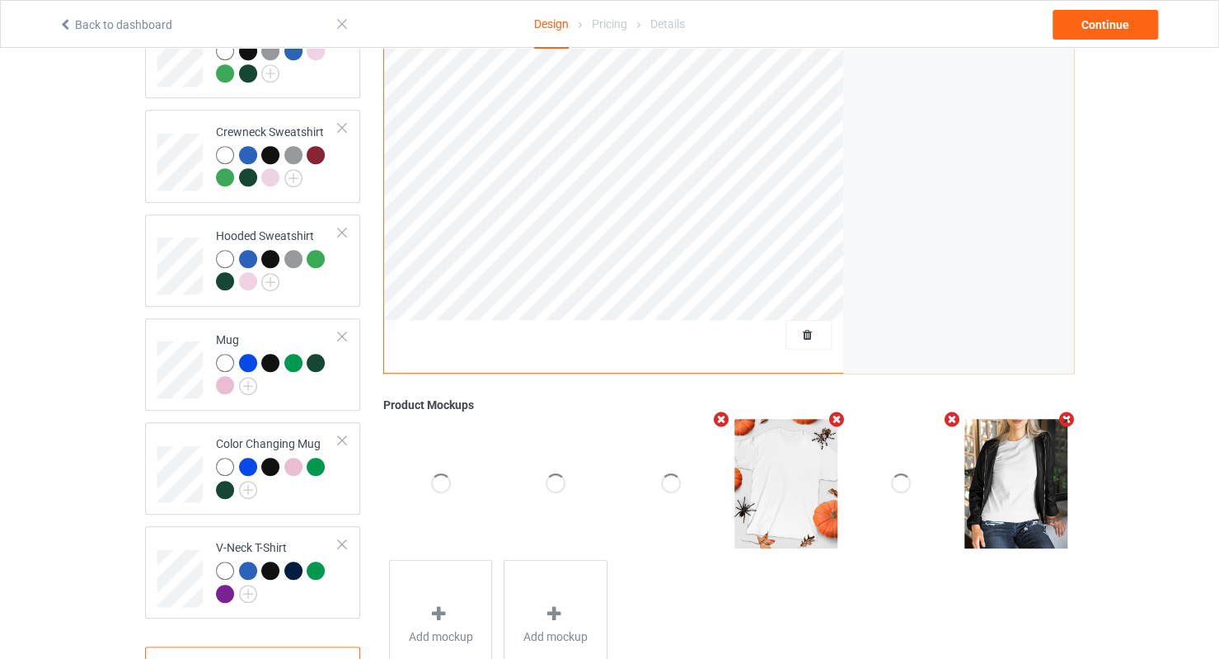
scroll to position [412, 0]
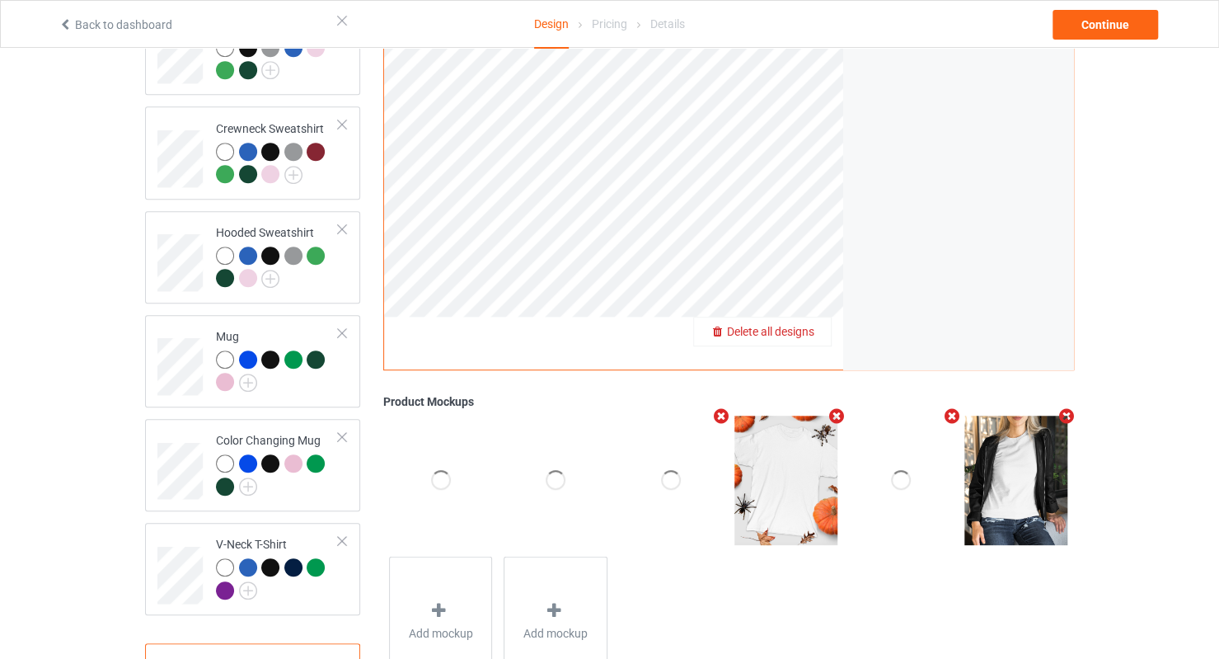
click at [769, 326] on span "Delete all designs" at bounding box center [770, 332] width 87 height 13
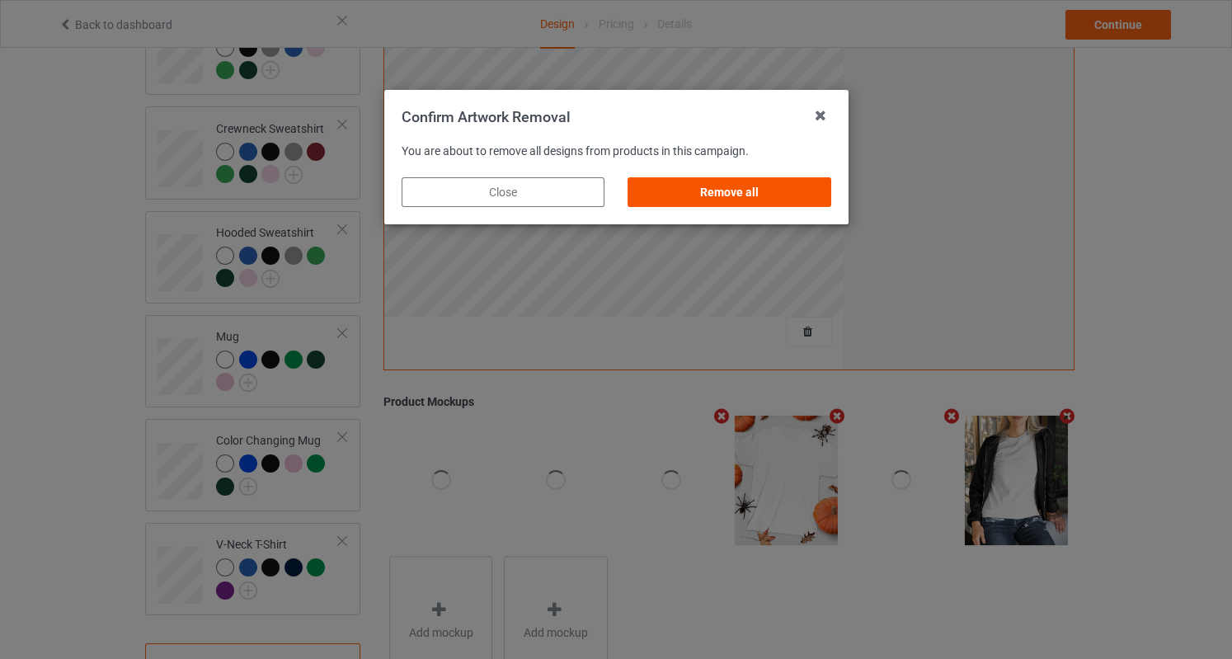
click at [777, 195] on div "Remove all" at bounding box center [728, 192] width 203 height 30
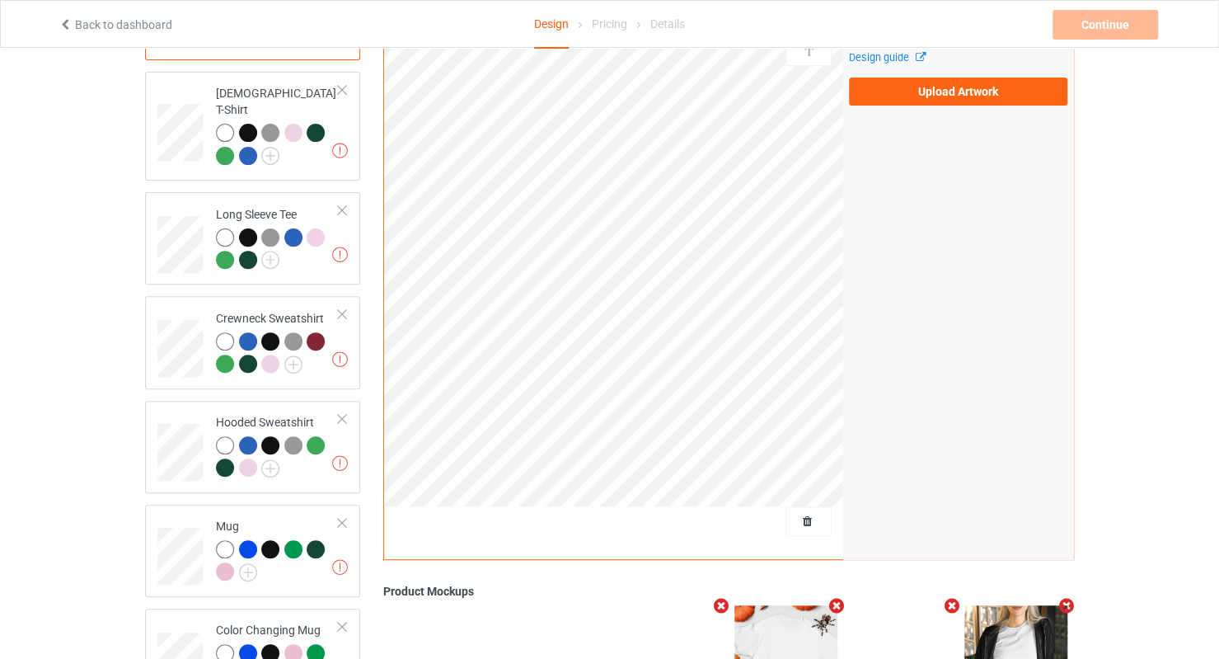
scroll to position [82, 0]
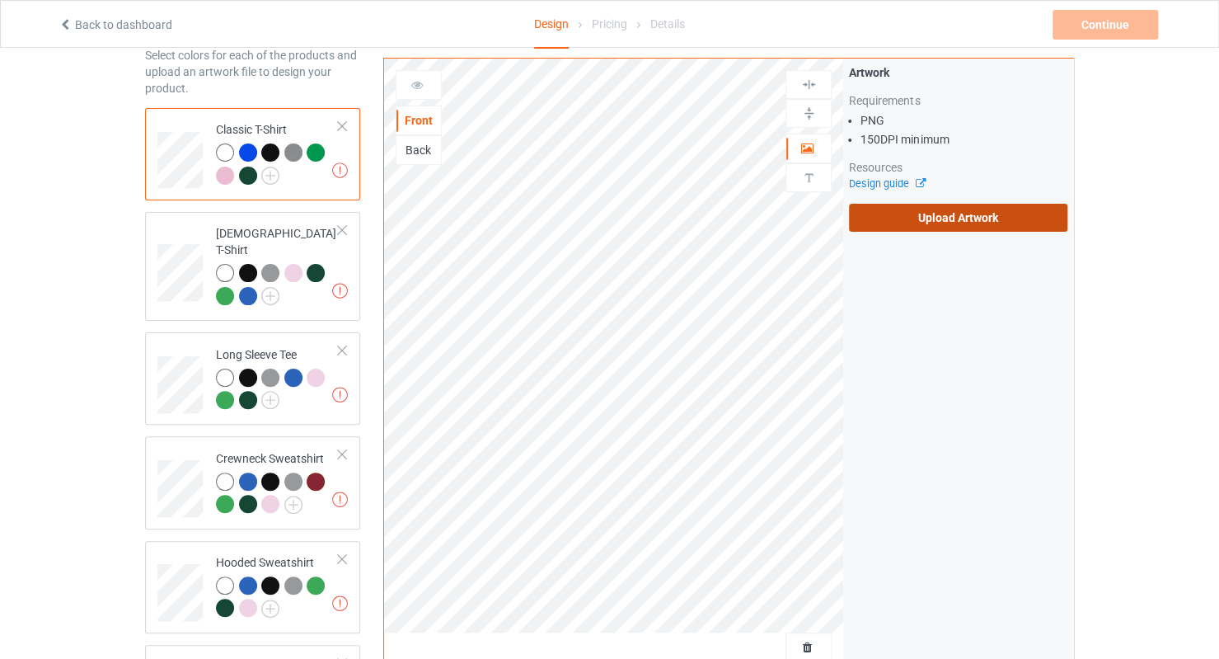
click at [993, 222] on label "Upload Artwork" at bounding box center [958, 218] width 218 height 28
click at [0, 0] on input "Upload Artwork" at bounding box center [0, 0] width 0 height 0
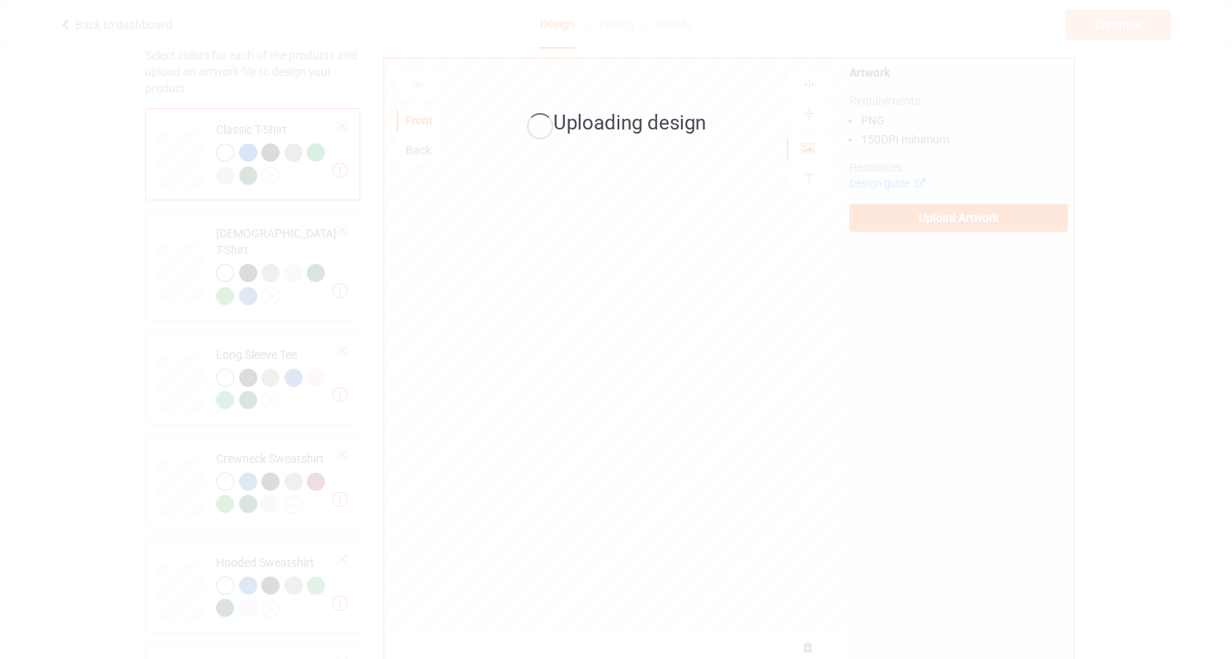
click at [728, 186] on div "Uploading design" at bounding box center [616, 329] width 1232 height 659
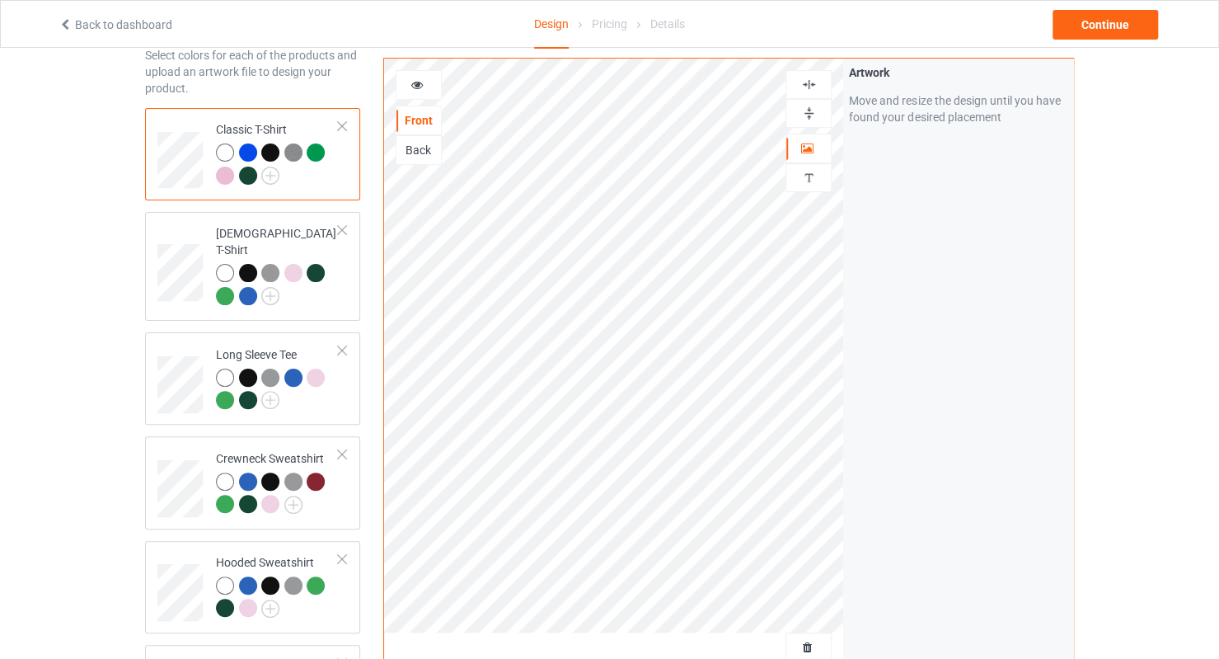
click at [419, 92] on div at bounding box center [419, 85] width 46 height 30
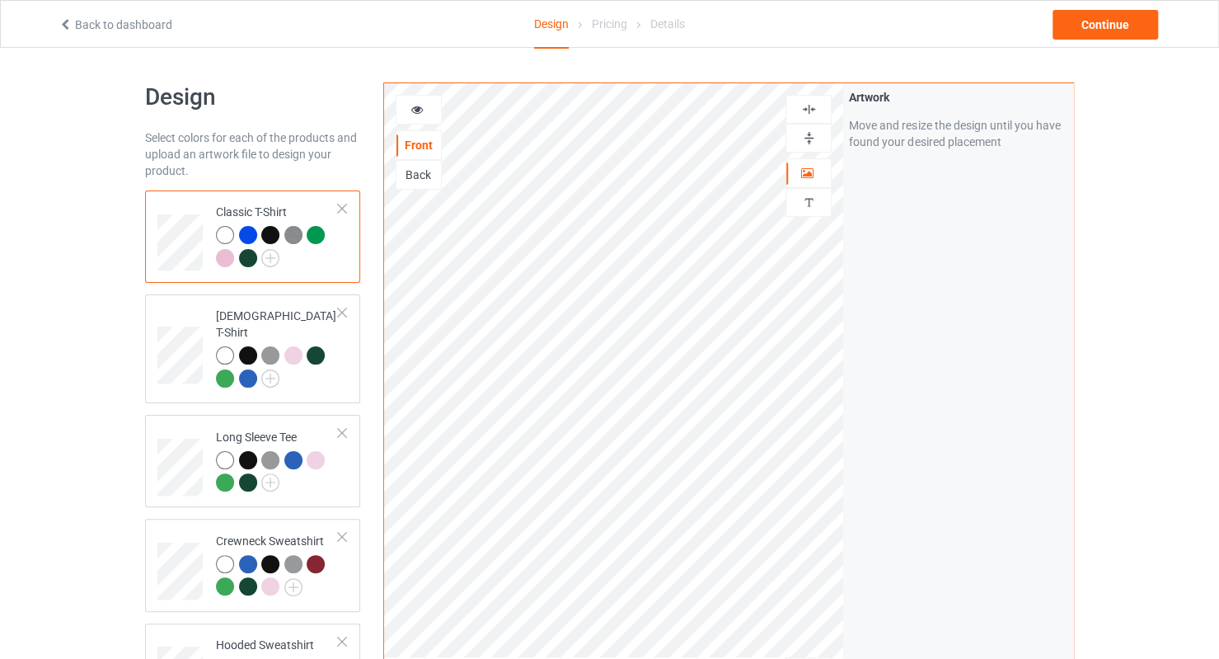
click at [428, 115] on div at bounding box center [419, 109] width 45 height 16
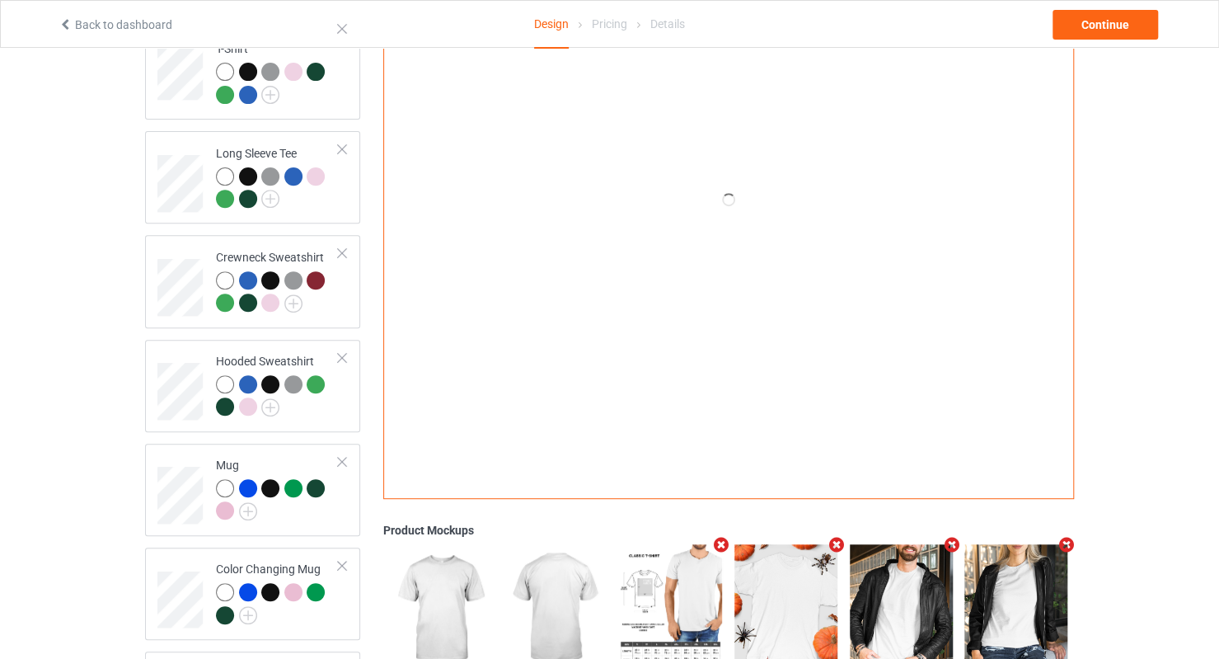
scroll to position [412, 0]
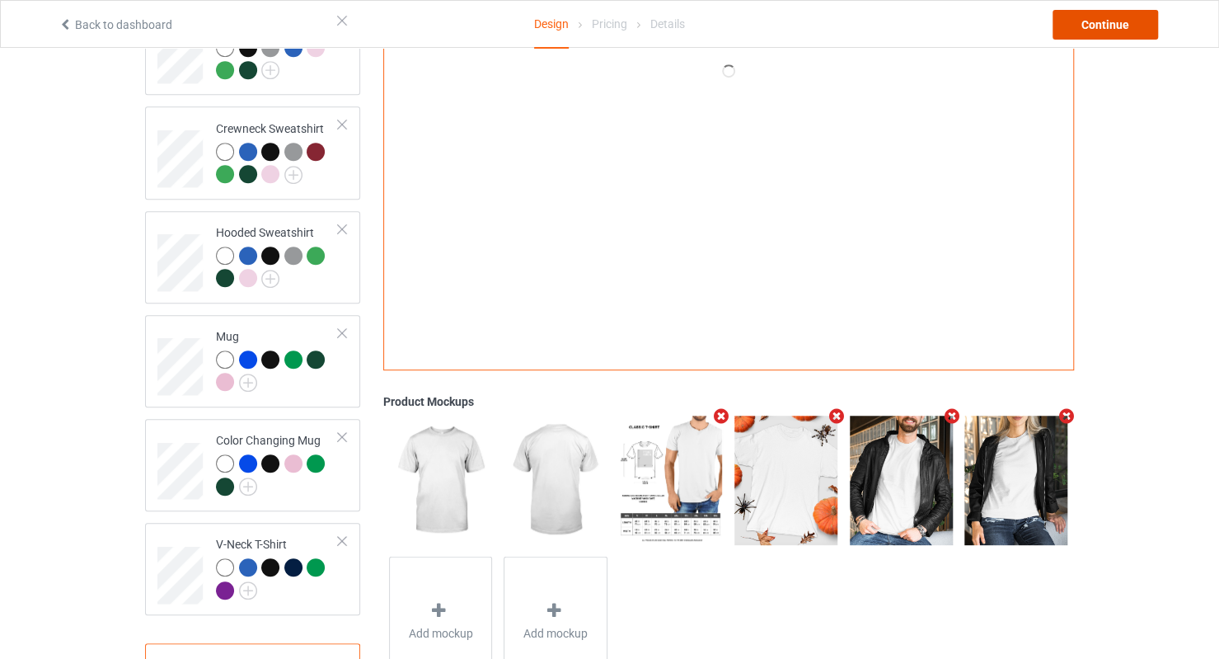
click at [1117, 27] on div "Continue" at bounding box center [1106, 25] width 106 height 30
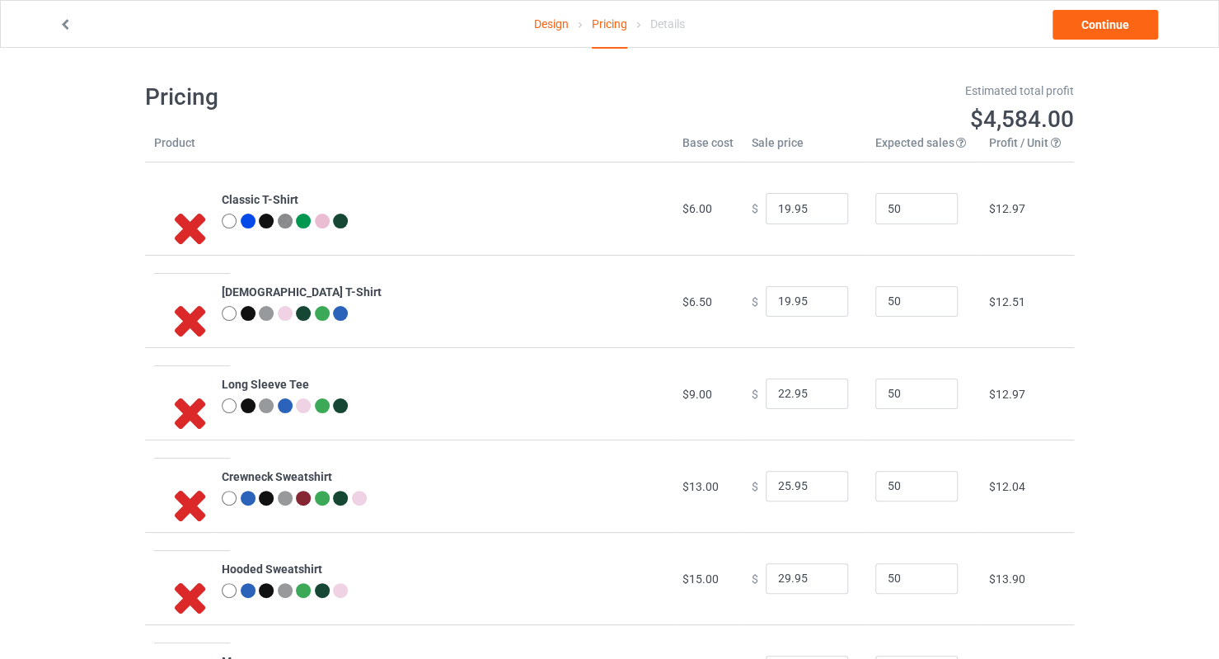
click at [547, 33] on link "Design" at bounding box center [551, 24] width 35 height 46
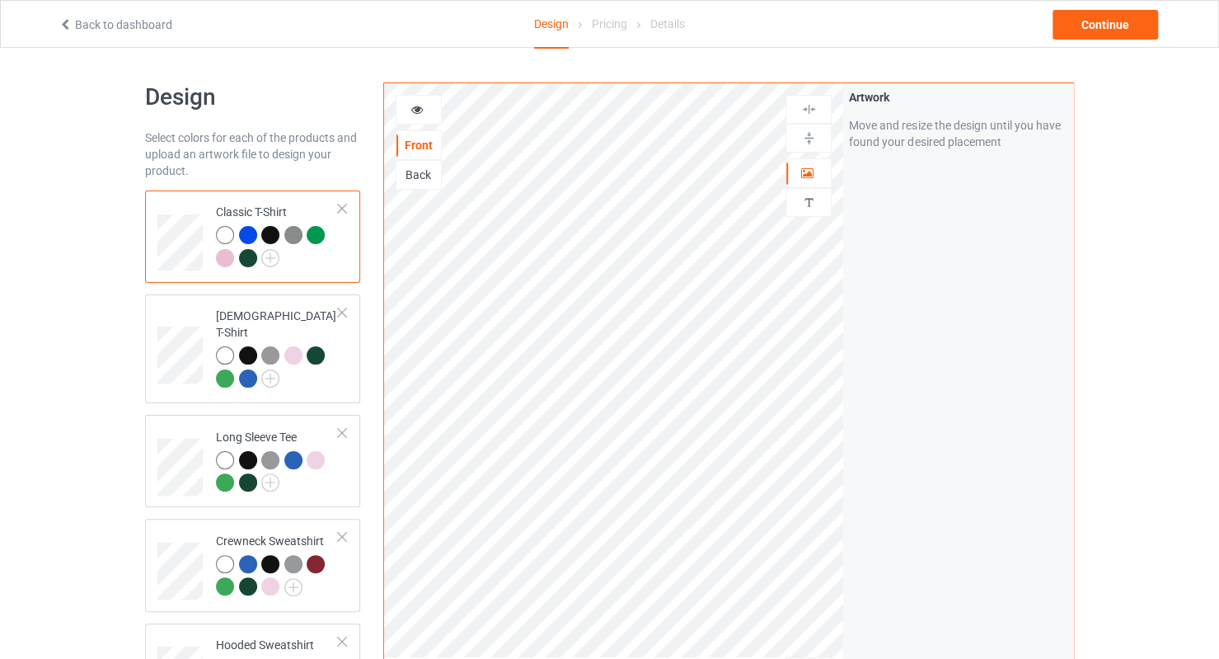
click at [407, 119] on div at bounding box center [419, 110] width 46 height 30
click at [427, 107] on div at bounding box center [419, 109] width 45 height 16
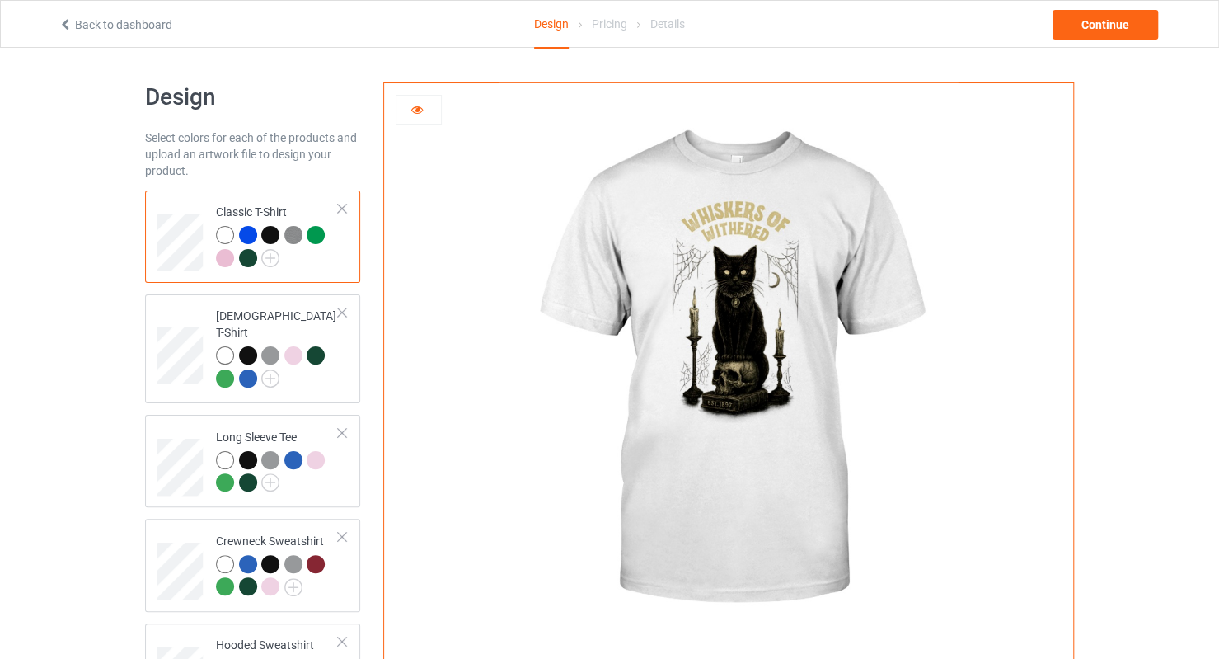
click at [252, 231] on div at bounding box center [248, 235] width 18 height 18
